Goal: Find specific page/section: Find specific page/section

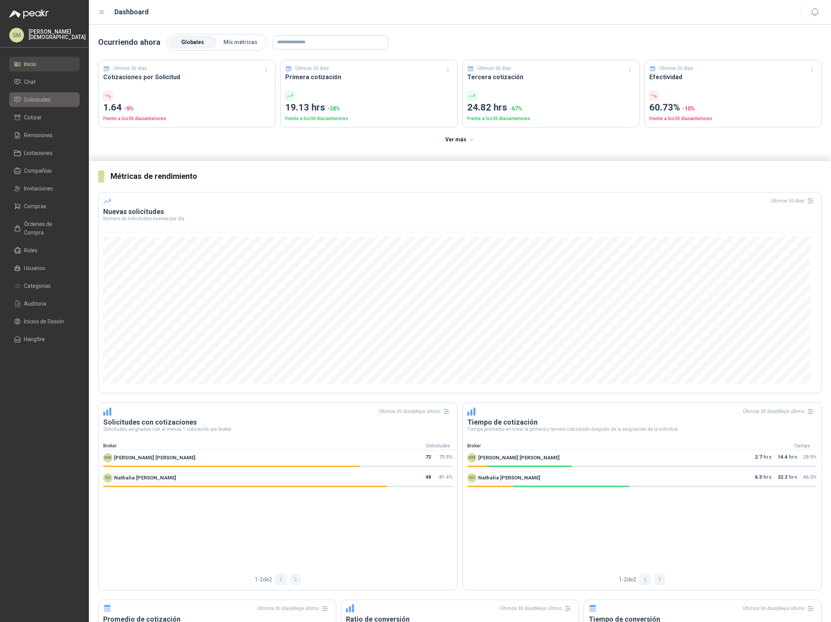
click at [42, 103] on span "Solicitudes" at bounding box center [37, 99] width 27 height 9
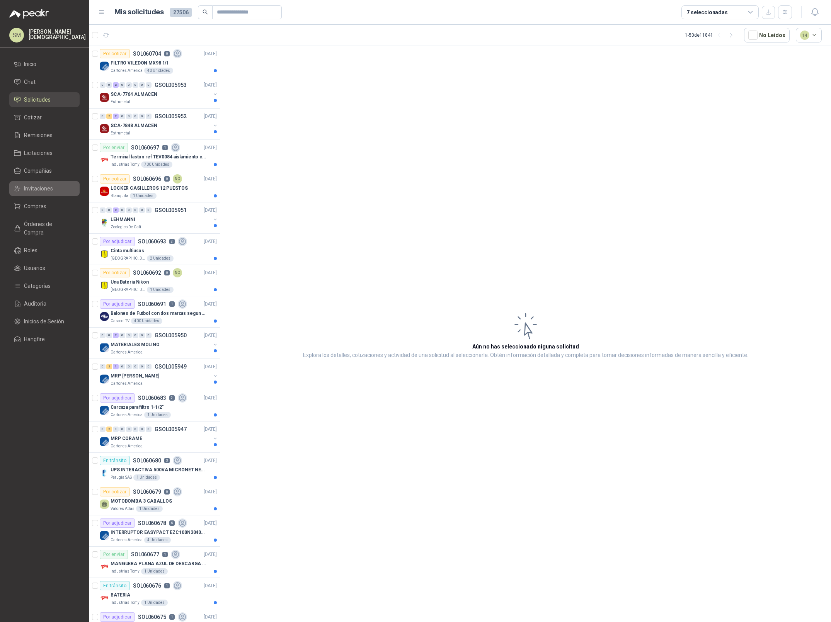
click at [39, 189] on span "Invitaciones" at bounding box center [38, 188] width 29 height 9
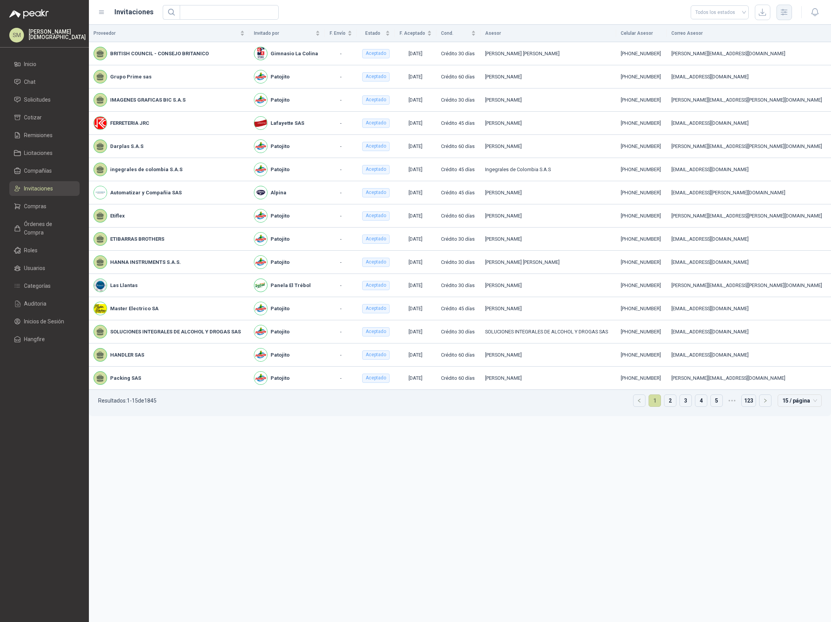
click at [787, 13] on icon "button" at bounding box center [783, 12] width 9 height 9
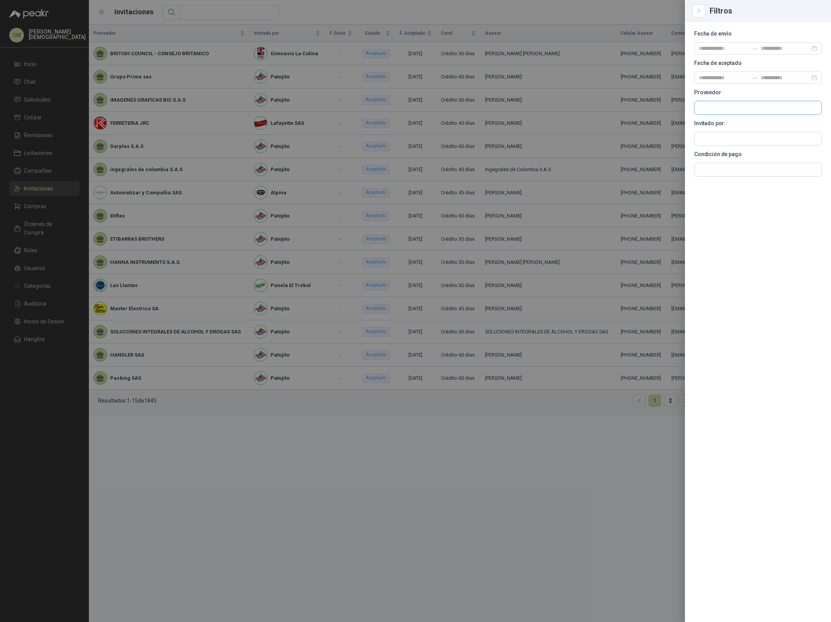
click at [724, 109] on input "text" at bounding box center [757, 107] width 127 height 13
click at [709, 138] on input "text" at bounding box center [757, 138] width 127 height 13
type input "*****"
click at [715, 155] on p "La Montaña Agromercados" at bounding box center [747, 155] width 70 height 5
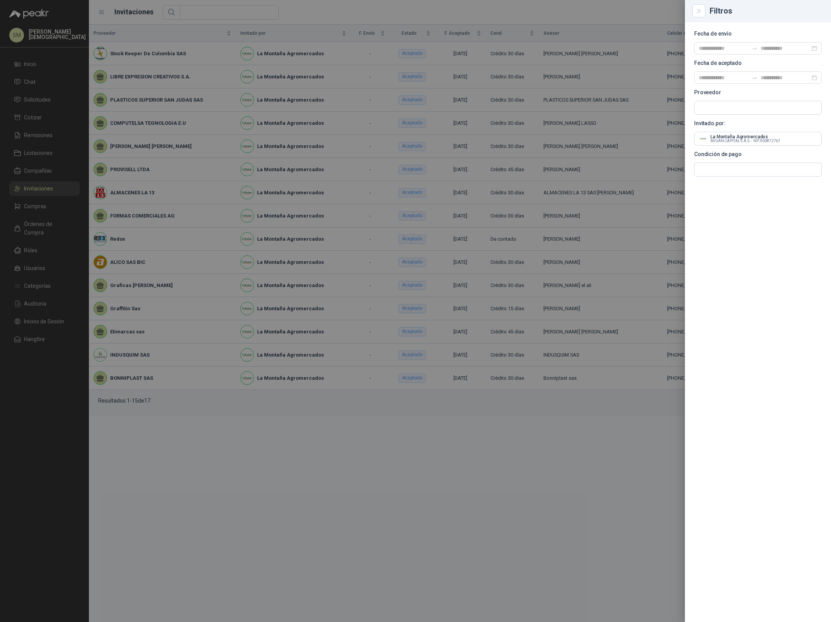
click at [318, 449] on div at bounding box center [415, 311] width 831 height 622
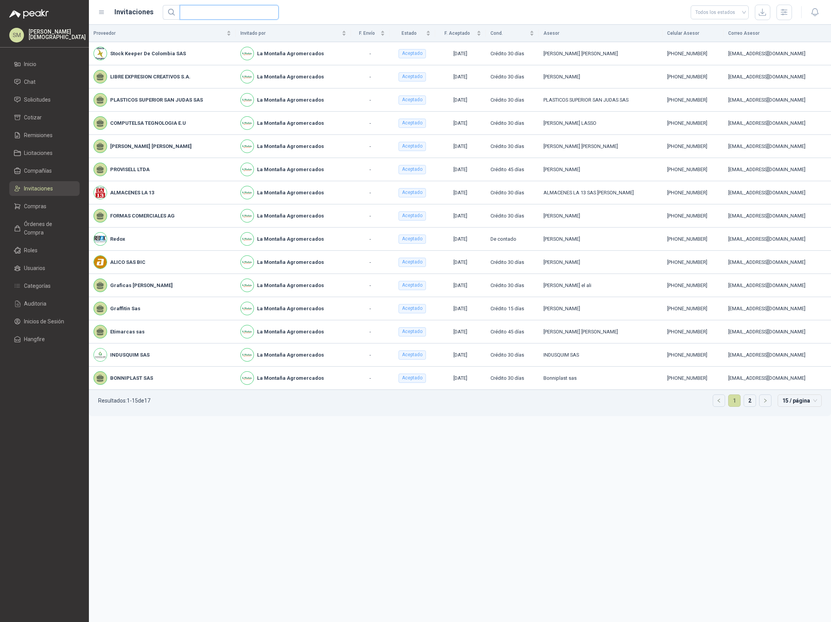
click at [236, 12] on input "text" at bounding box center [225, 12] width 83 height 14
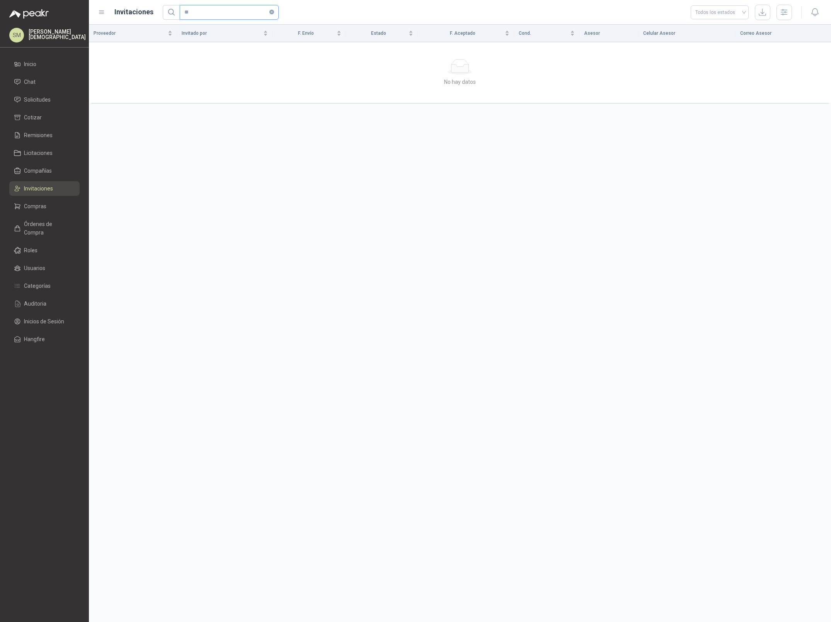
type input "*"
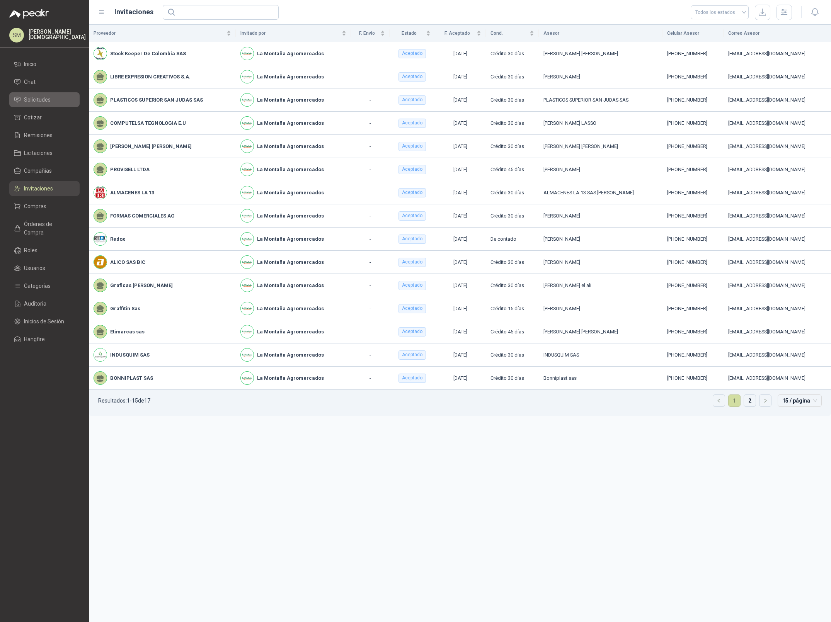
click at [53, 99] on li "Solicitudes" at bounding box center [44, 99] width 61 height 9
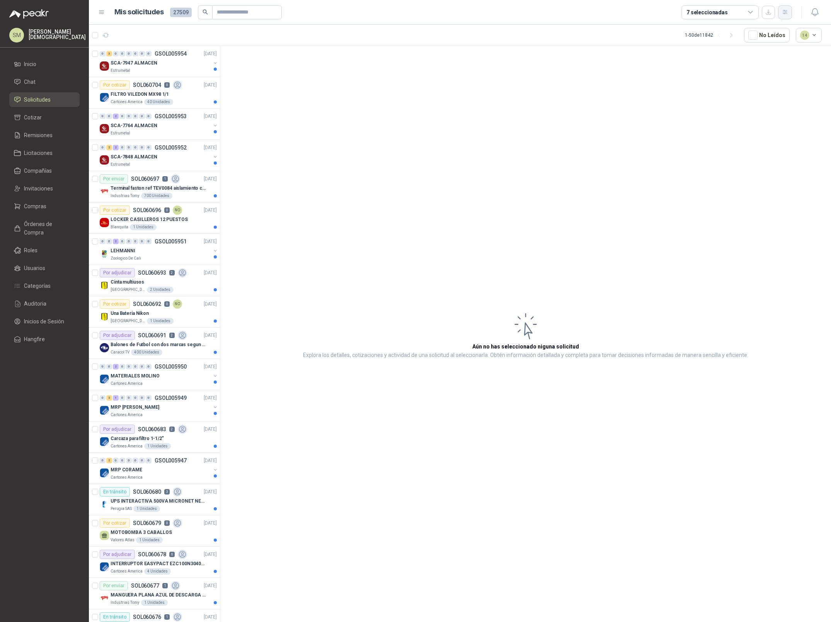
click at [782, 11] on icon "button" at bounding box center [785, 12] width 7 height 7
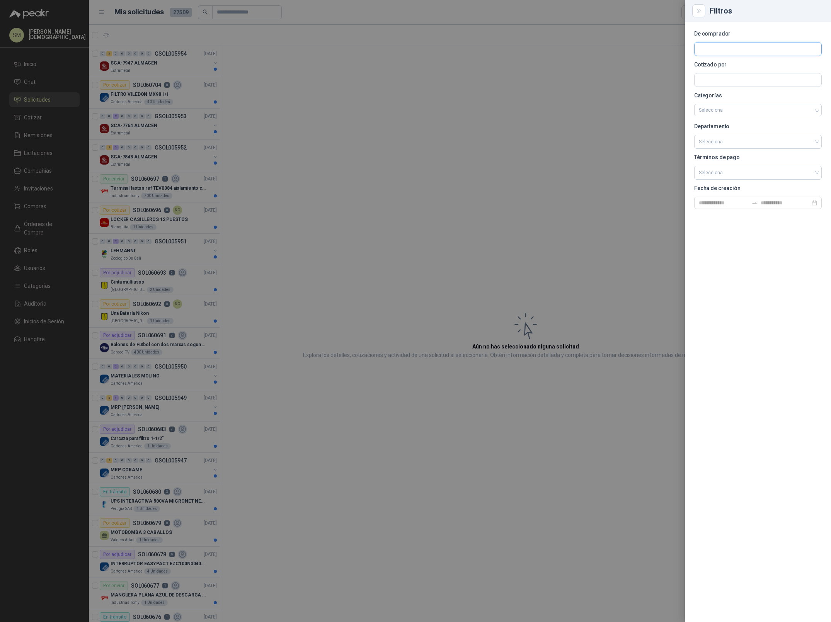
click at [715, 51] on input "text" at bounding box center [757, 49] width 127 height 13
type input "**********"
click at [719, 68] on span "MIGAN CAPITAL S.A.S. -" at bounding box center [732, 70] width 41 height 4
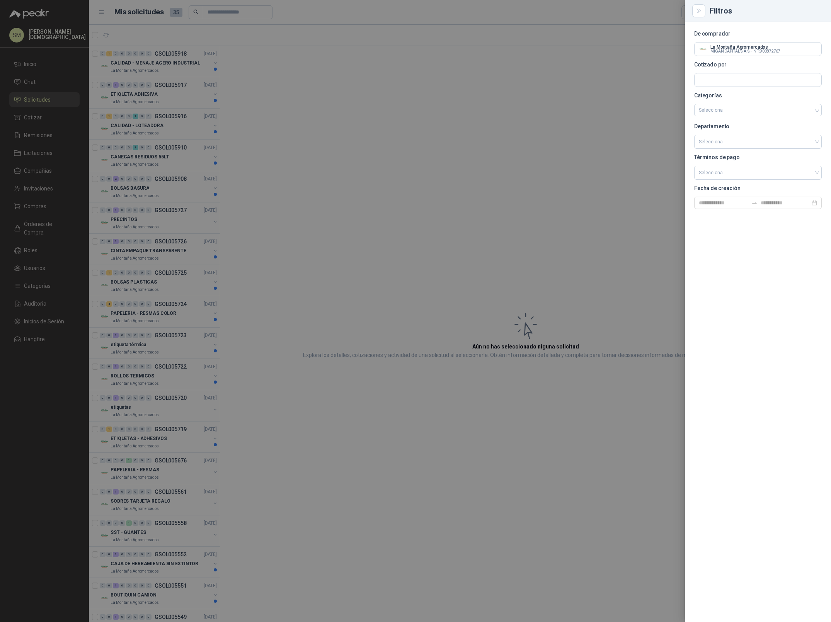
click at [394, 135] on div at bounding box center [415, 311] width 831 height 622
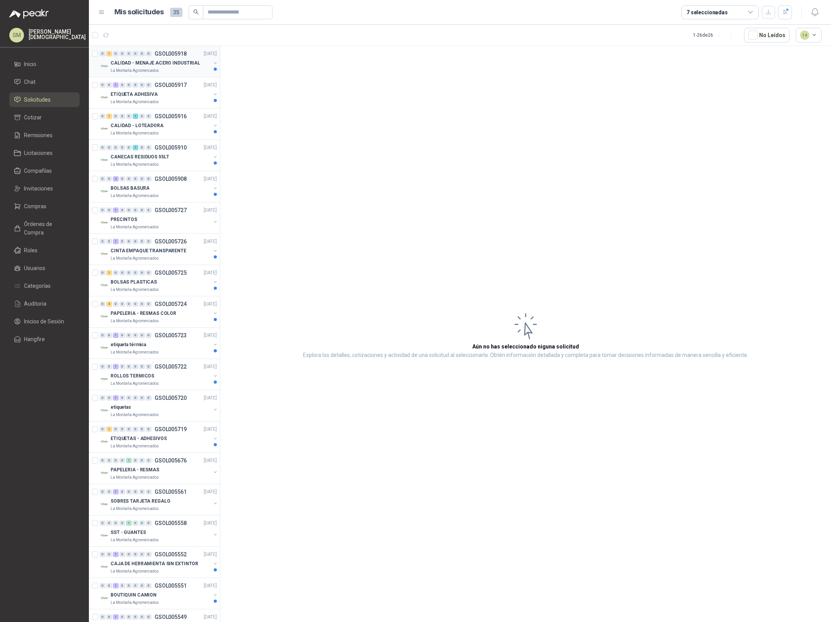
click at [177, 68] on div "La Montaña Agromercados" at bounding box center [161, 71] width 100 height 6
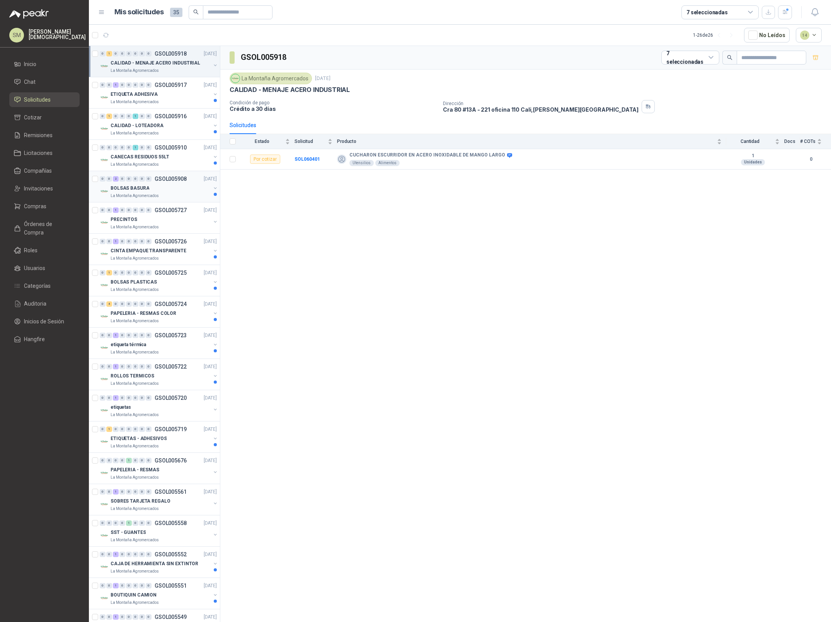
click at [161, 190] on div "BOLSAS BASURA" at bounding box center [161, 188] width 100 height 9
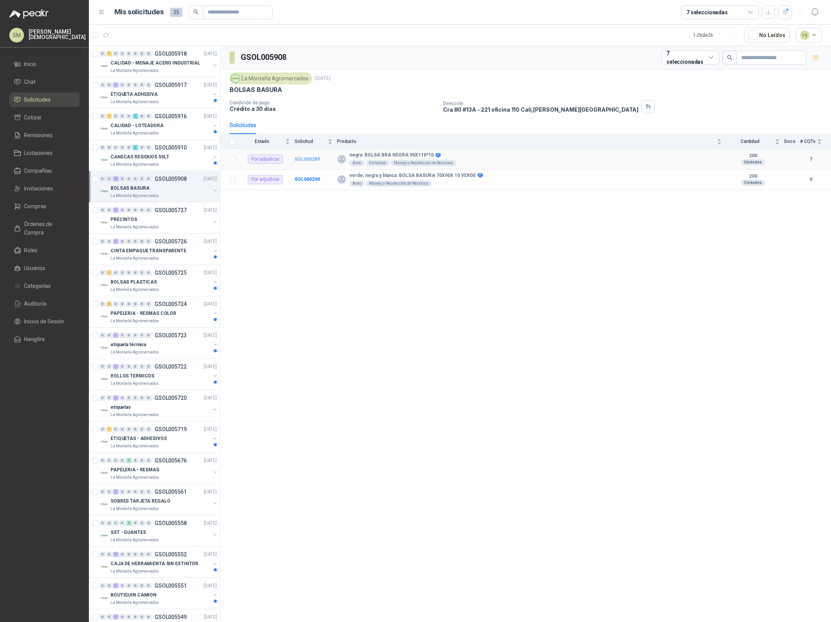
click at [306, 159] on b "SOL060289" at bounding box center [307, 158] width 26 height 5
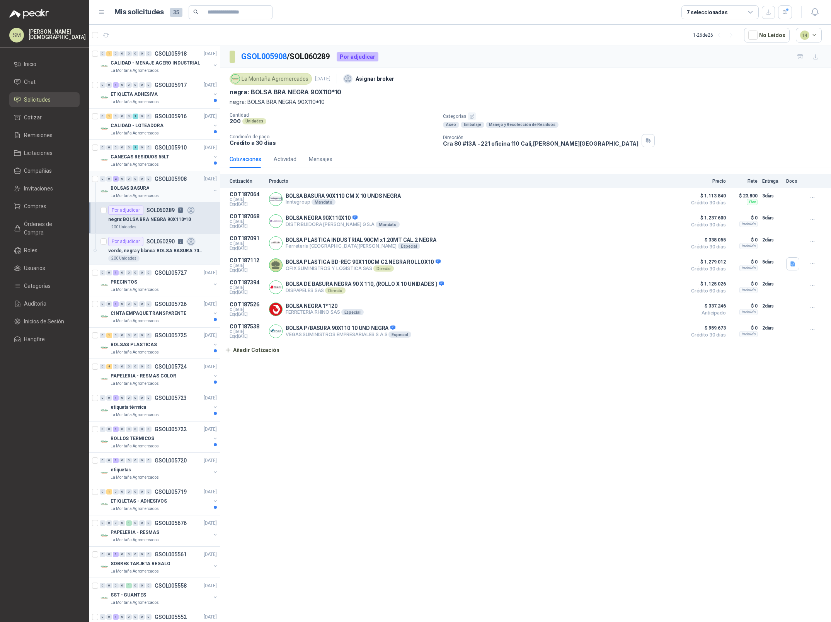
click at [157, 190] on div "BOLSAS BASURA" at bounding box center [161, 188] width 100 height 9
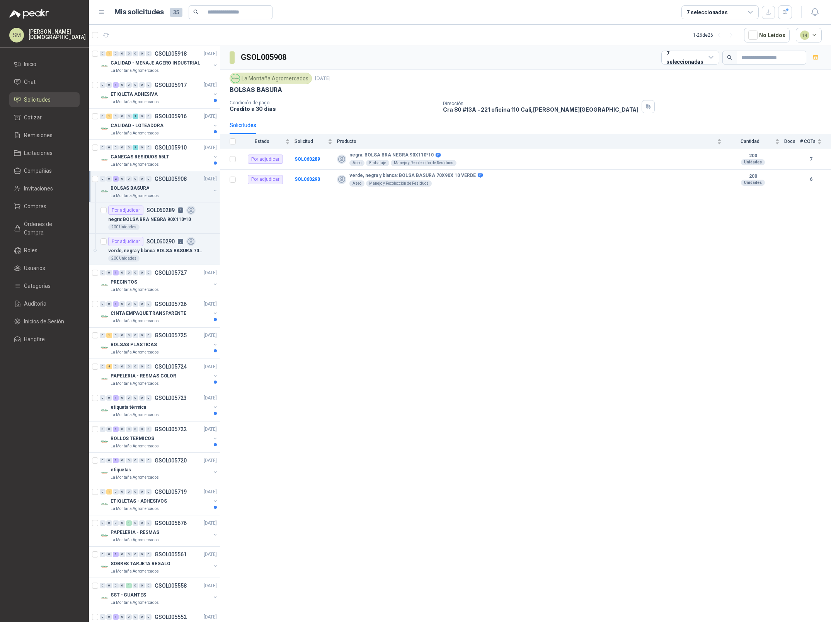
click at [157, 191] on div "BOLSAS BASURA" at bounding box center [161, 188] width 100 height 9
